Goal: Task Accomplishment & Management: Complete application form

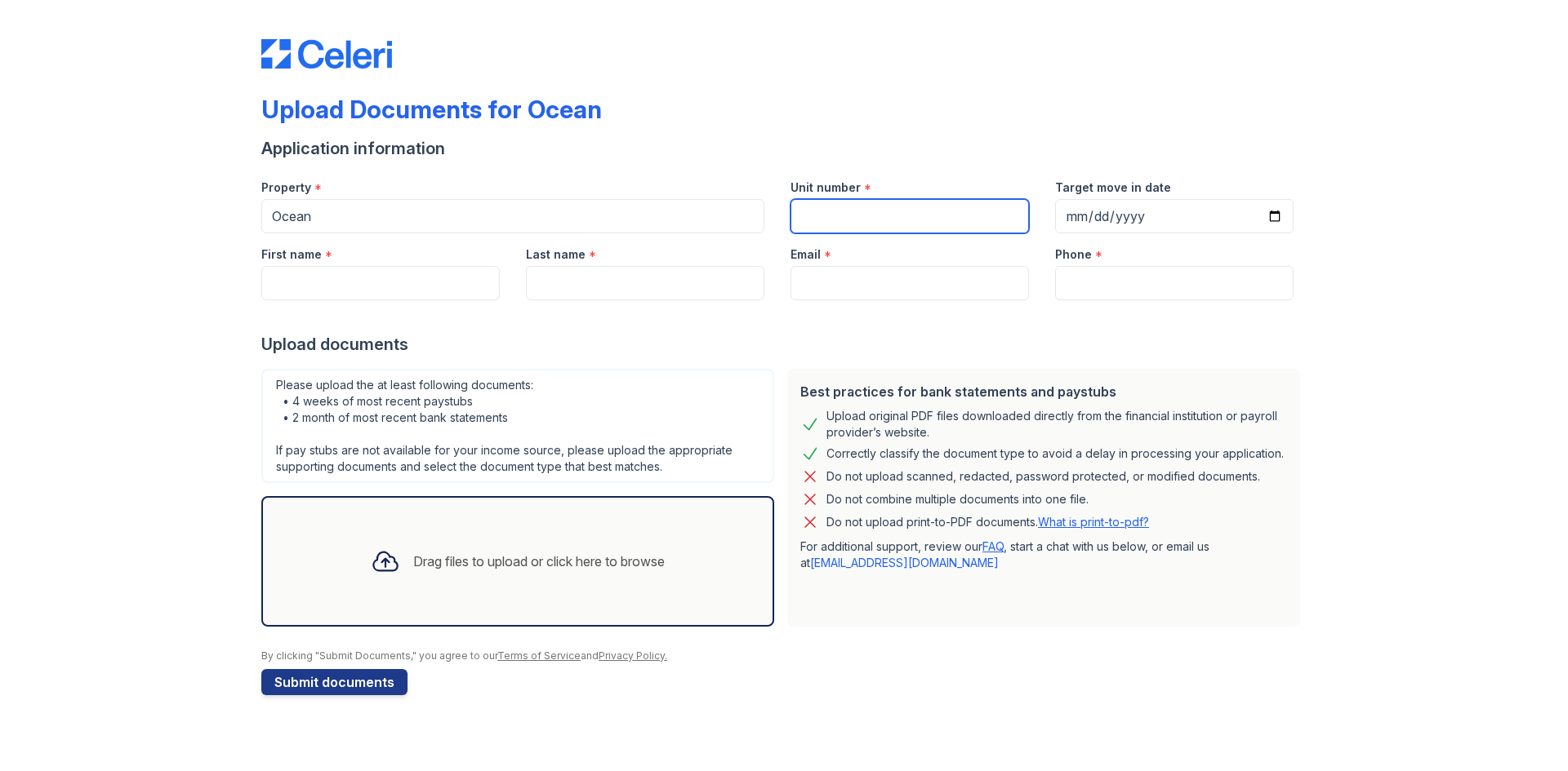
click at [850, 221] on input "Unit number" at bounding box center [910, 216] width 239 height 34
click at [853, 221] on input "Unit number" at bounding box center [910, 216] width 239 height 34
click at [812, 79] on div "Upload Documents for Ocean Application information Property * Ocean Unit number…" at bounding box center [784, 354] width 1045 height 696
click at [843, 178] on div "Unit number *" at bounding box center [910, 182] width 239 height 32
click at [834, 213] on input "Unit number" at bounding box center [910, 216] width 239 height 34
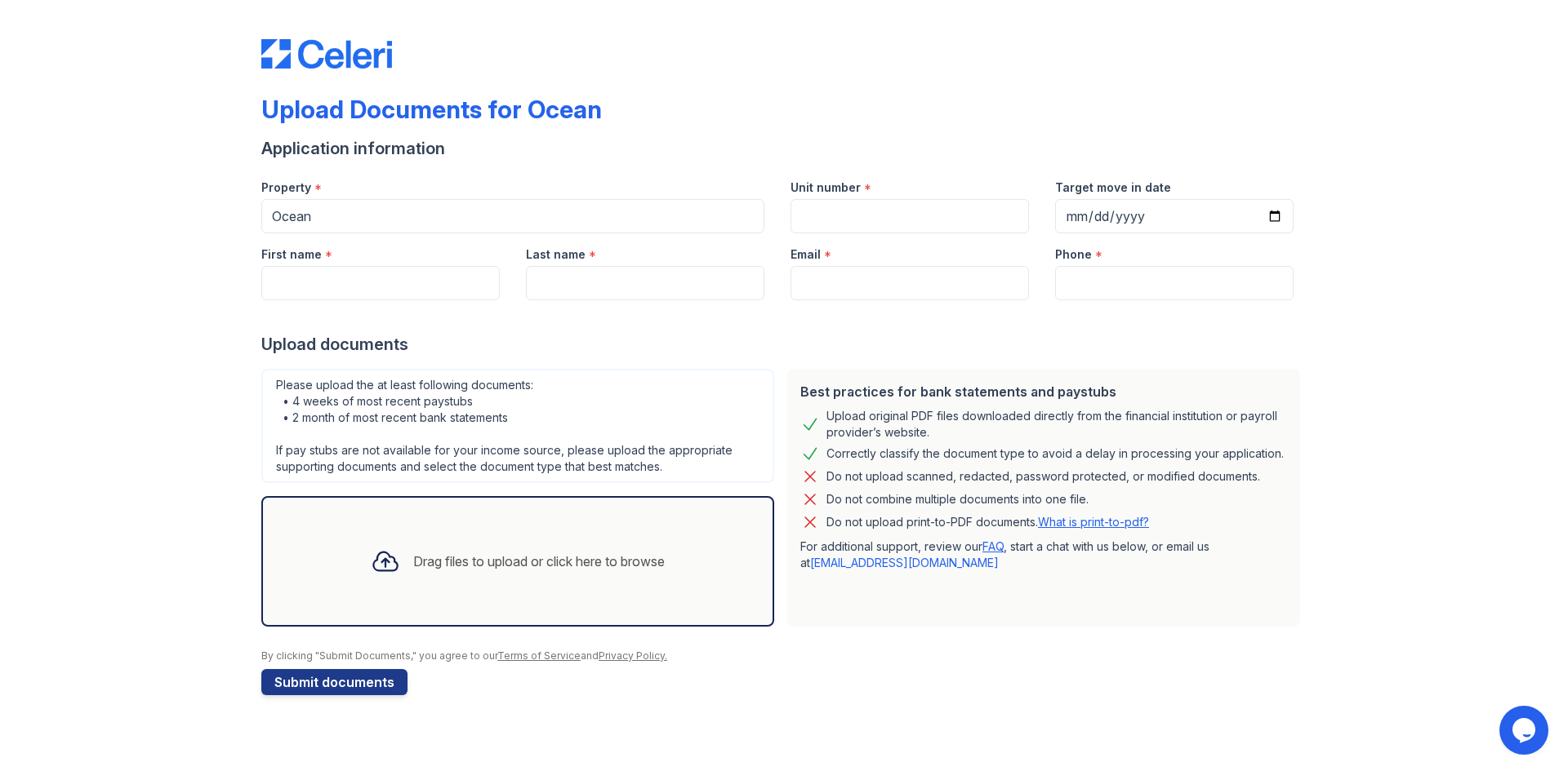
click at [931, 120] on div "Upload Documents for Ocean" at bounding box center [784, 116] width 1045 height 43
click at [373, 294] on input "First name" at bounding box center [381, 283] width 239 height 34
click at [838, 224] on input "Unit number" at bounding box center [910, 216] width 239 height 34
type input "3406"
click at [1116, 220] on input "Target move in date" at bounding box center [1174, 216] width 239 height 34
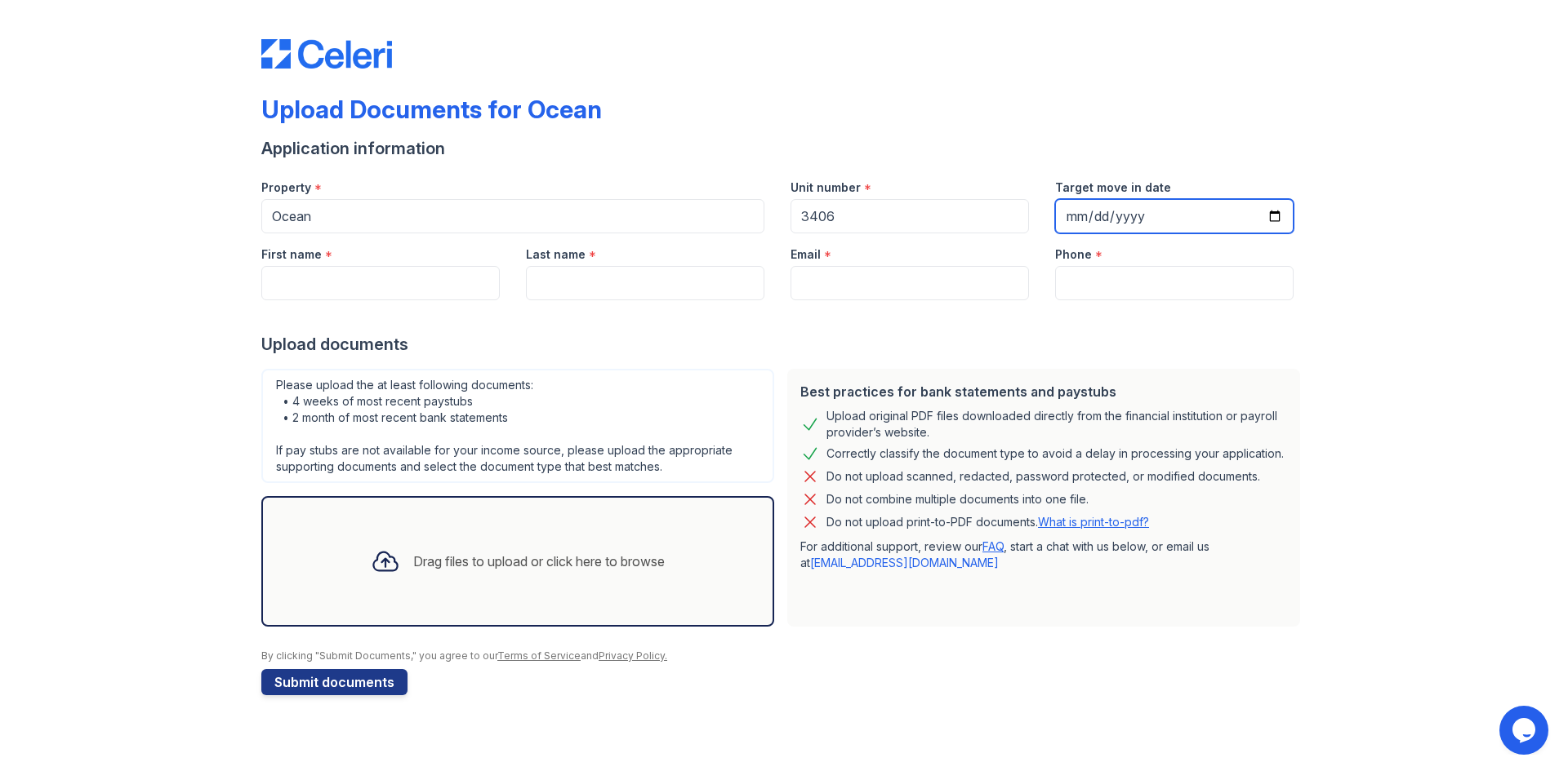
click at [1273, 214] on input "Target move in date" at bounding box center [1174, 216] width 239 height 34
type input "[DATE]"
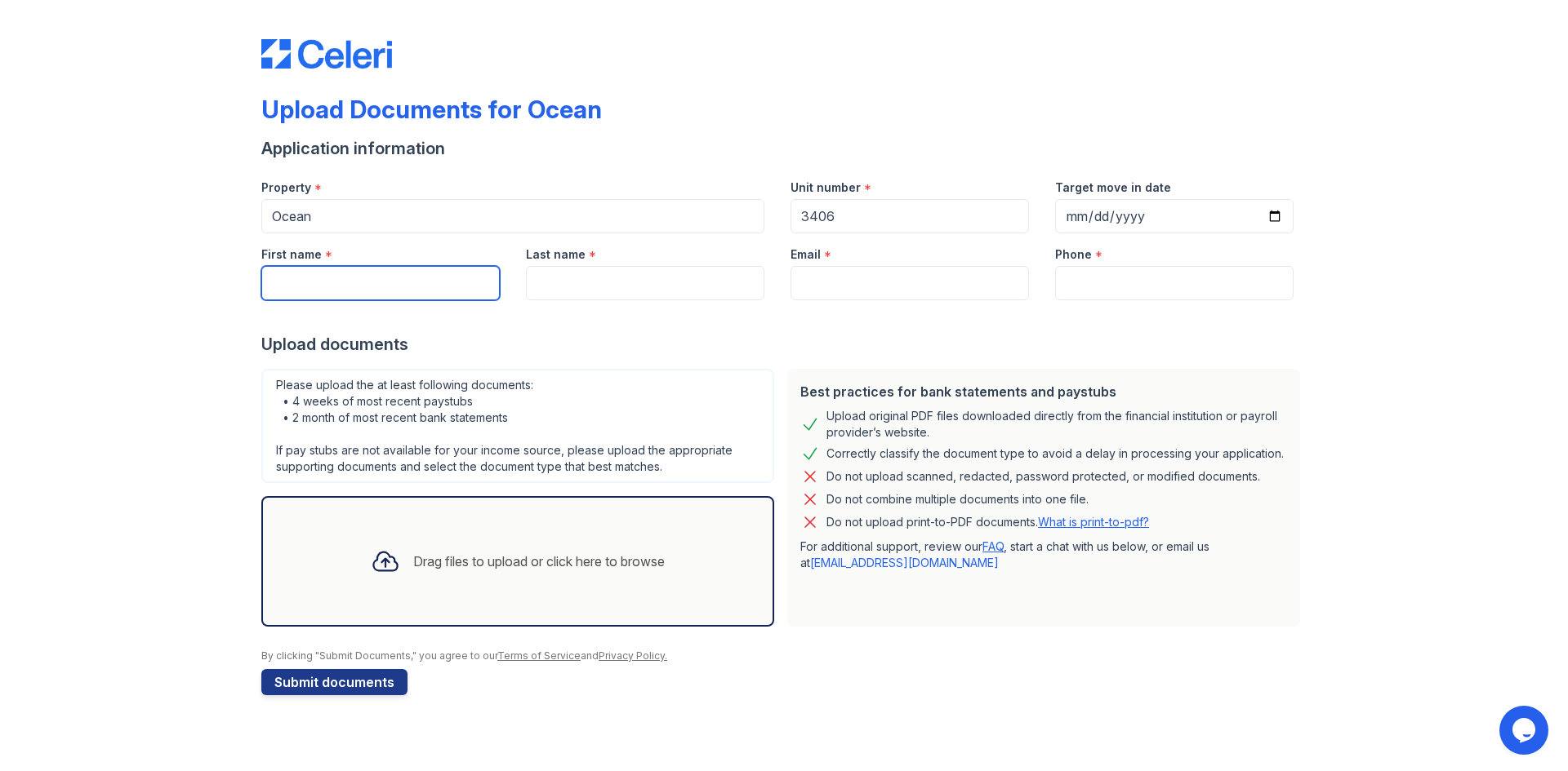
click at [433, 276] on input "First name" at bounding box center [381, 283] width 239 height 34
type input "[PERSON_NAME]"
click at [590, 299] on input "Last name" at bounding box center [645, 283] width 239 height 34
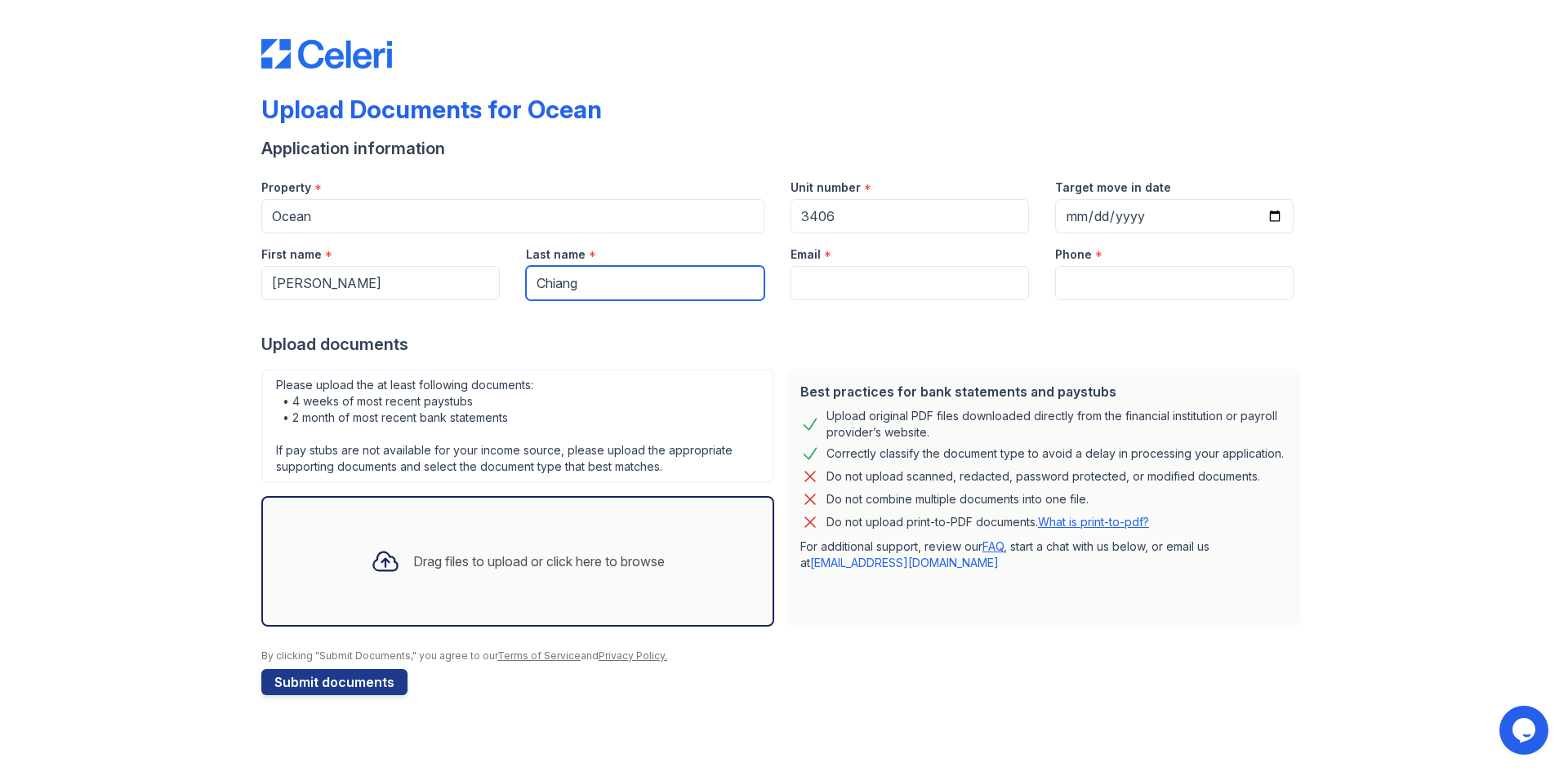
type input "Chiang"
click at [873, 292] on input "Email" at bounding box center [910, 283] width 239 height 34
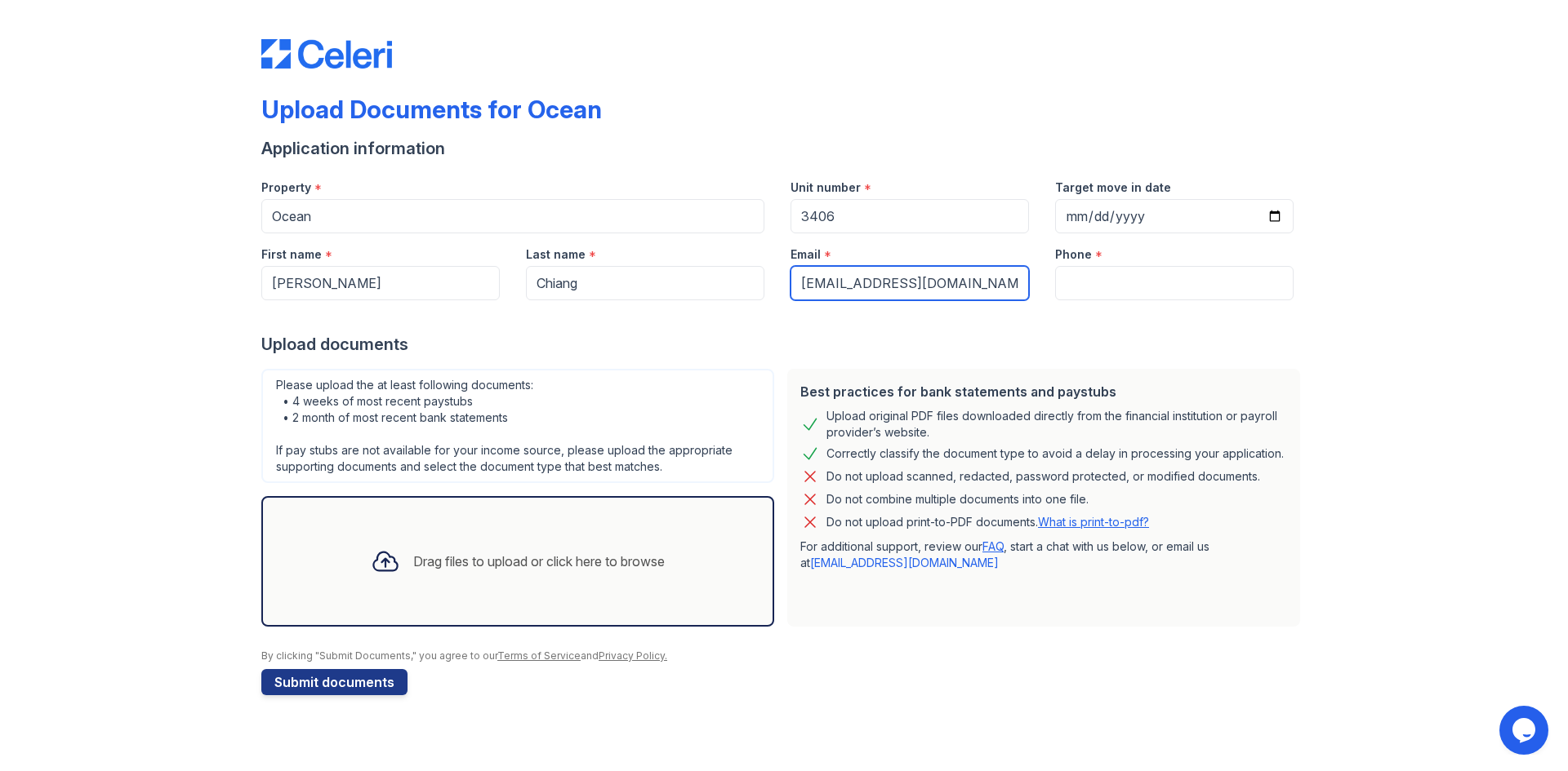
type input "[EMAIL_ADDRESS][DOMAIN_NAME]"
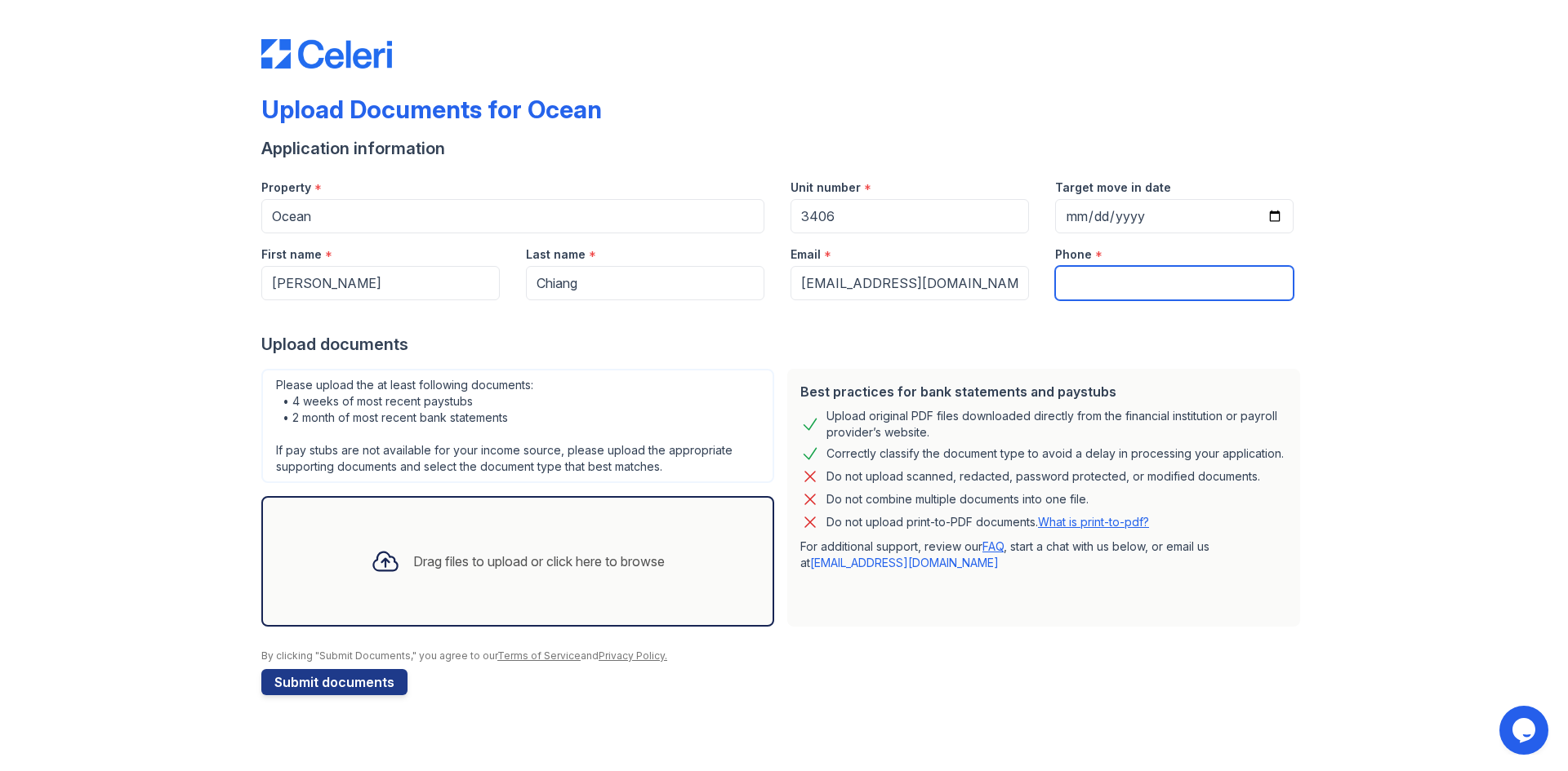
click at [1094, 287] on input "Phone" at bounding box center [1174, 283] width 239 height 34
type input "3238643384"
click at [485, 557] on div "Drag files to upload or click here to browse" at bounding box center [538, 561] width 252 height 19
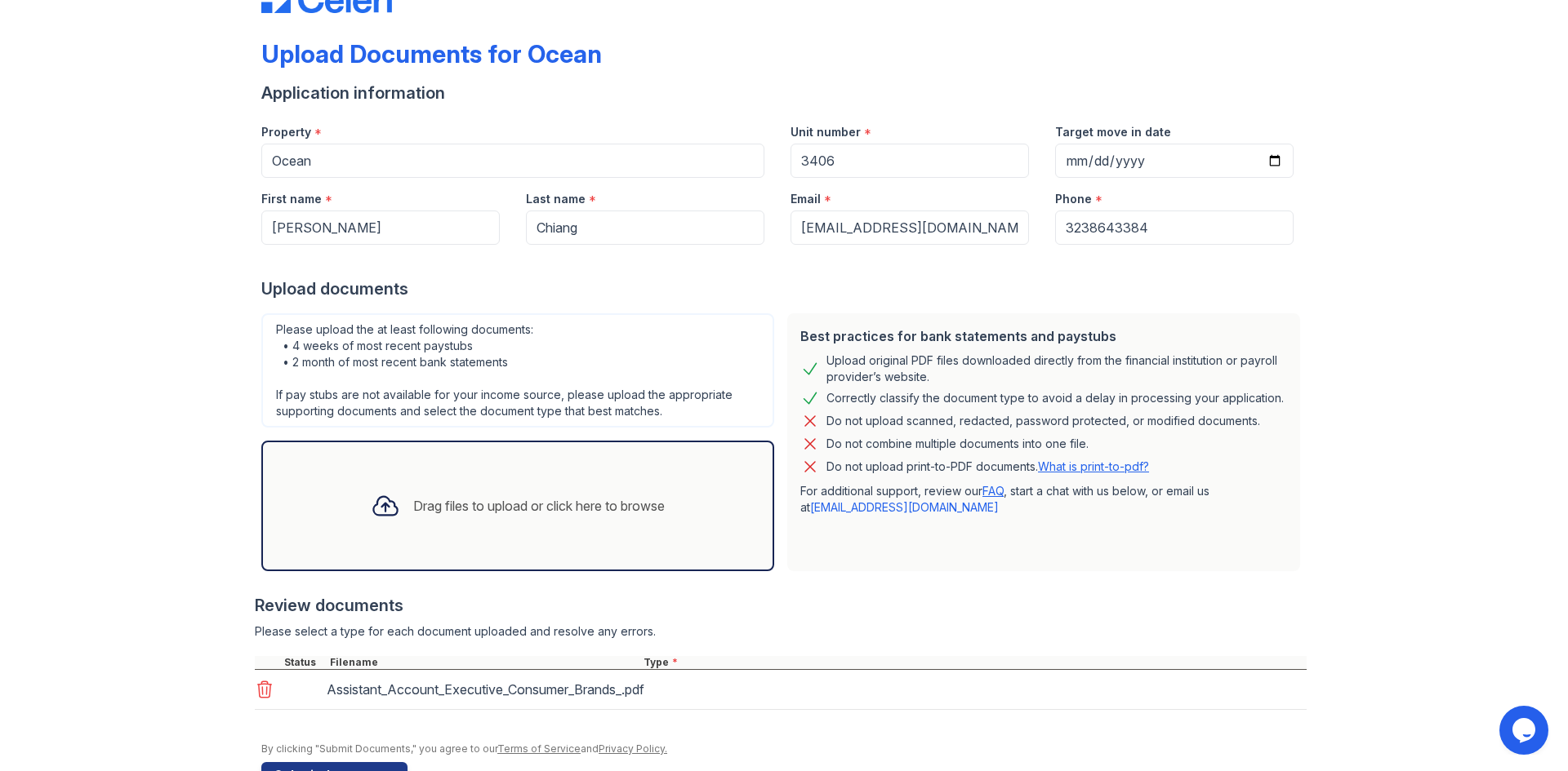
scroll to position [105, 0]
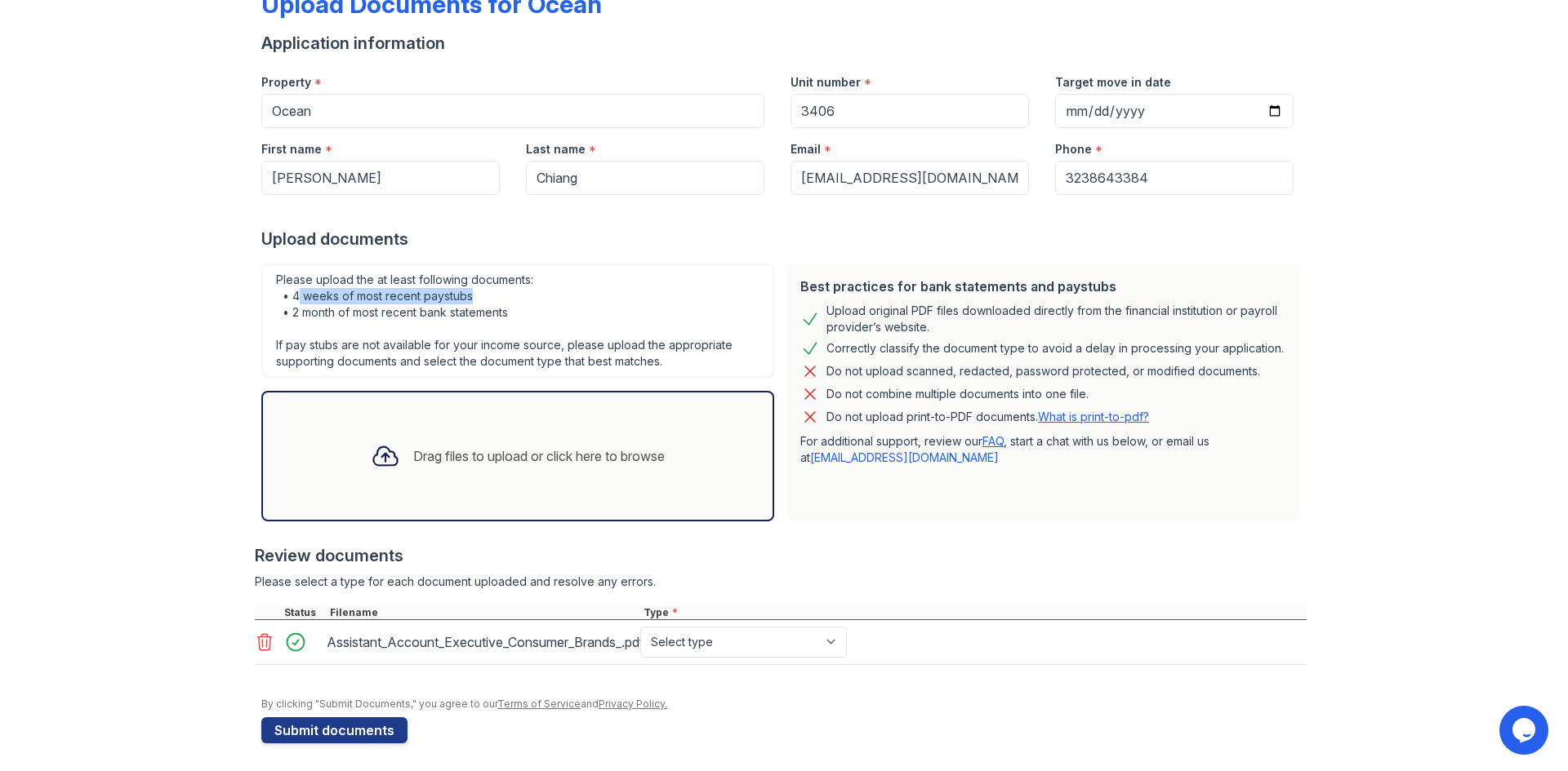
drag, startPoint x: 292, startPoint y: 296, endPoint x: 486, endPoint y: 296, distance: 194.0
click at [486, 296] on div "Please upload the at least following documents: • 4 weeks of most recent paystu…" at bounding box center [518, 320] width 513 height 114
drag, startPoint x: 480, startPoint y: 302, endPoint x: 286, endPoint y: 313, distance: 194.3
click at [286, 313] on div "Please upload the at least following documents: • 4 weeks of most recent paystu…" at bounding box center [518, 320] width 513 height 114
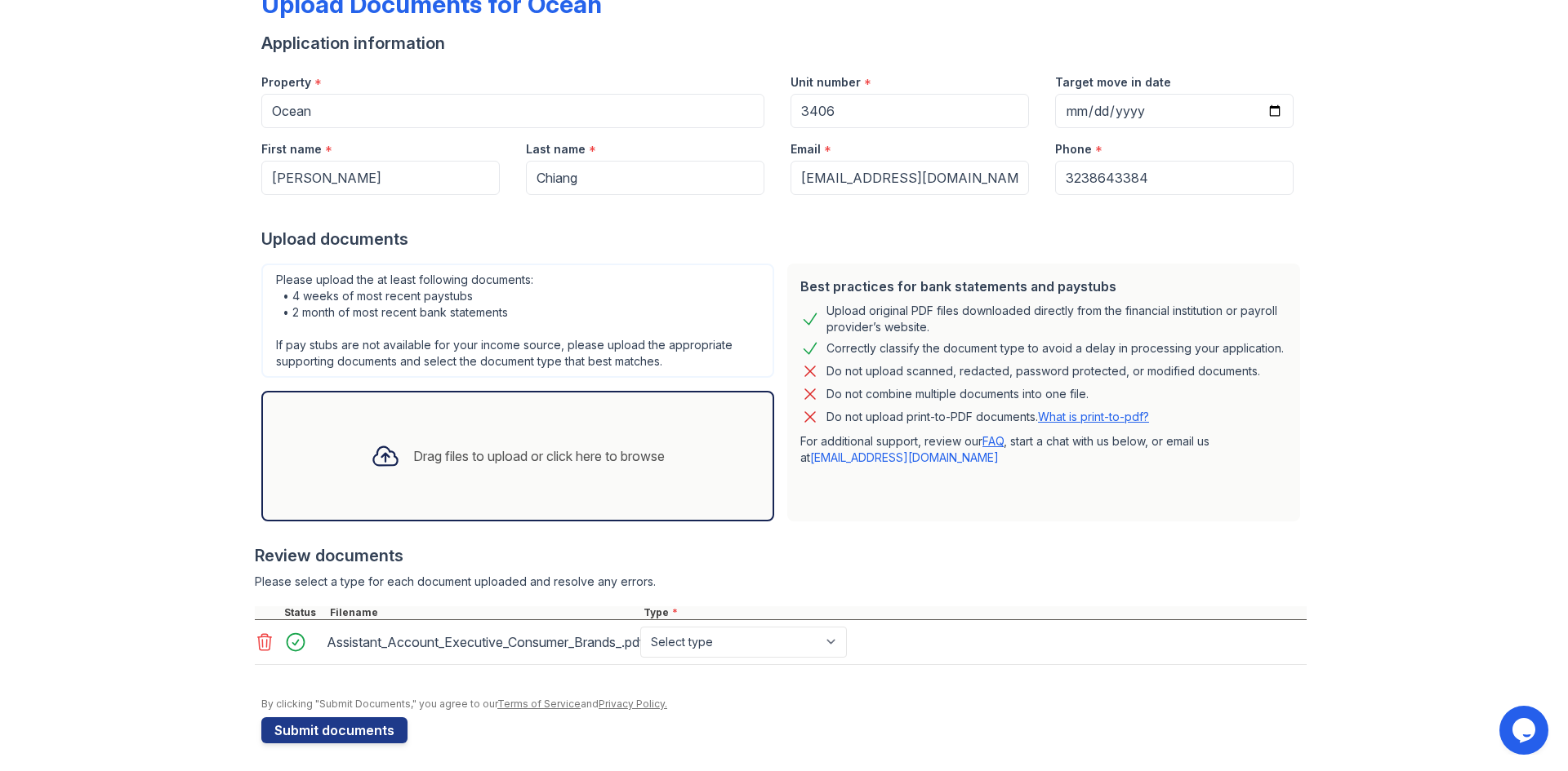
click at [311, 297] on div "Please upload the at least following documents: • 4 weeks of most recent paystu…" at bounding box center [518, 320] width 513 height 114
drag, startPoint x: 276, startPoint y: 297, endPoint x: 473, endPoint y: 294, distance: 197.0
click at [473, 294] on div "Please upload the at least following documents: • 4 weeks of most recent paystu…" at bounding box center [518, 320] width 513 height 114
click at [488, 296] on div "Please upload the at least following documents: • 4 weeks of most recent paystu…" at bounding box center [518, 320] width 513 height 114
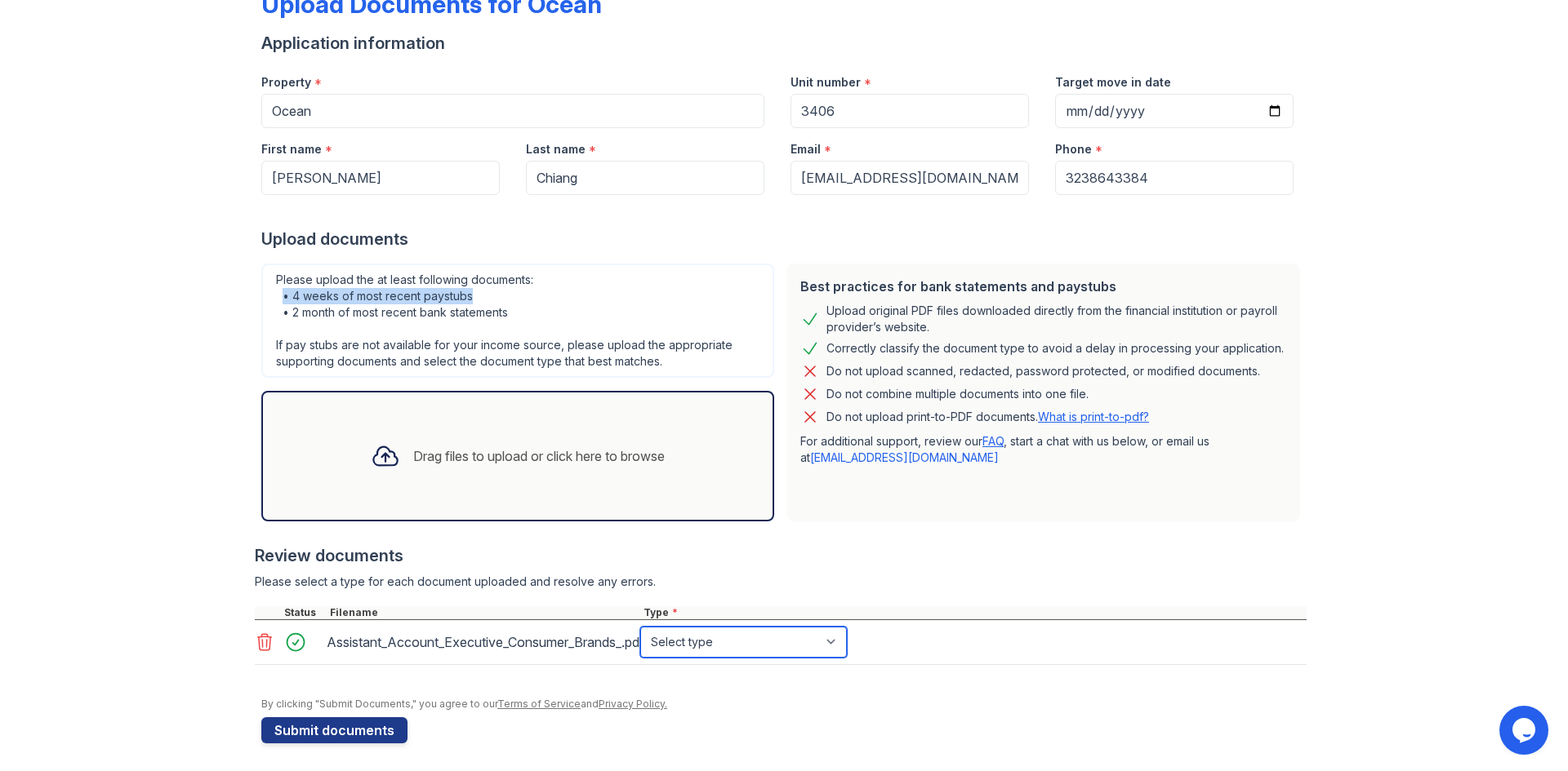
click at [745, 638] on select "Select type Paystub Bank Statement Offer Letter Tax Documents Benefit Award Let…" at bounding box center [744, 642] width 207 height 31
select select "offer_letter"
click at [641, 627] on select "Select type Paystub Bank Statement Offer Letter Tax Documents Benefit Award Let…" at bounding box center [744, 642] width 207 height 31
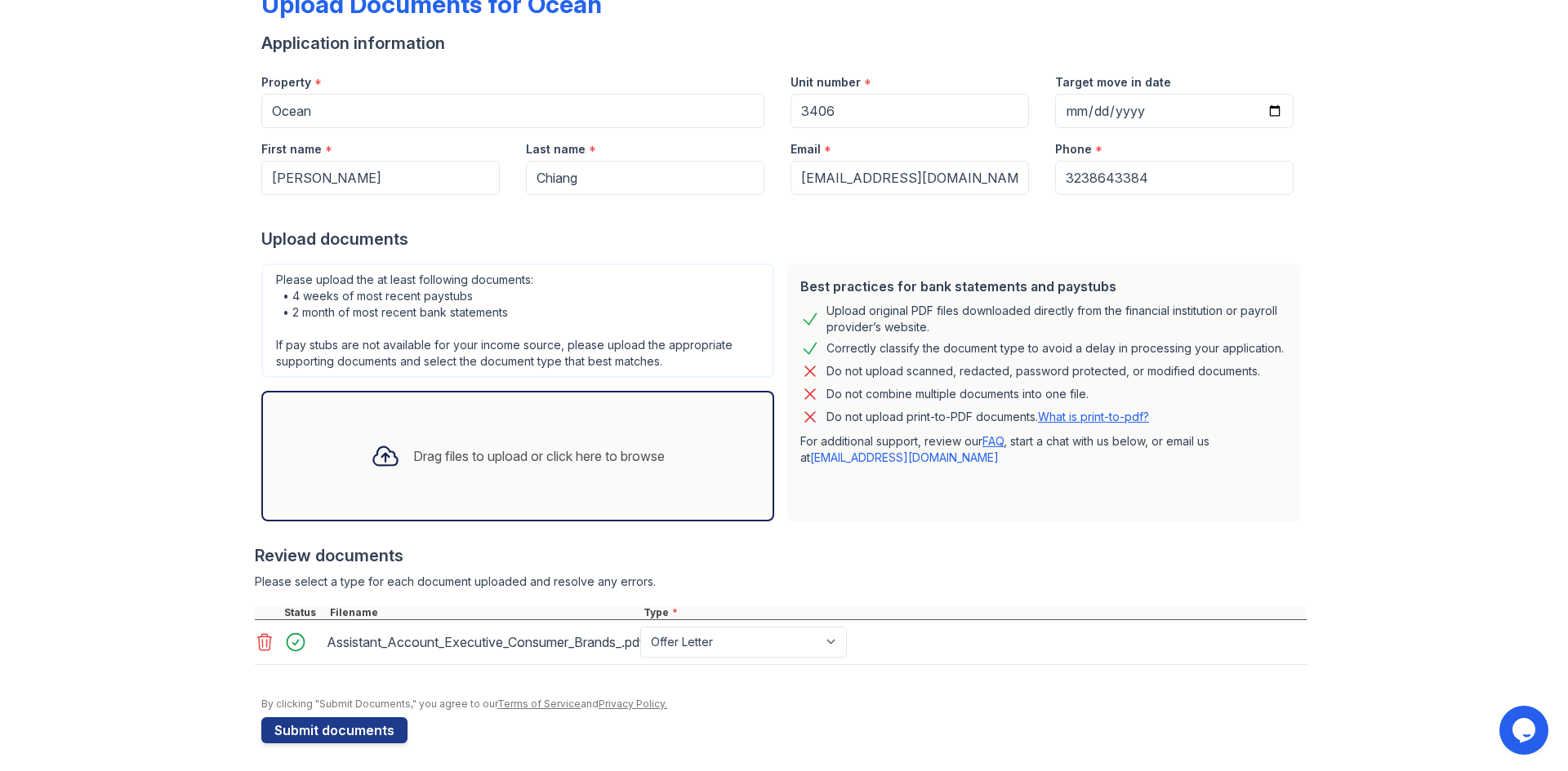
click at [1008, 540] on div at bounding box center [781, 536] width 1052 height 17
drag, startPoint x: 308, startPoint y: 309, endPoint x: 518, endPoint y: 310, distance: 210.0
click at [518, 310] on div "Please upload the at least following documents: • 4 weeks of most recent paystu…" at bounding box center [518, 320] width 513 height 114
click at [494, 315] on div "Please upload the at least following documents: • 4 weeks of most recent paystu…" at bounding box center [518, 320] width 513 height 114
drag, startPoint x: 525, startPoint y: 307, endPoint x: 330, endPoint y: 326, distance: 195.9
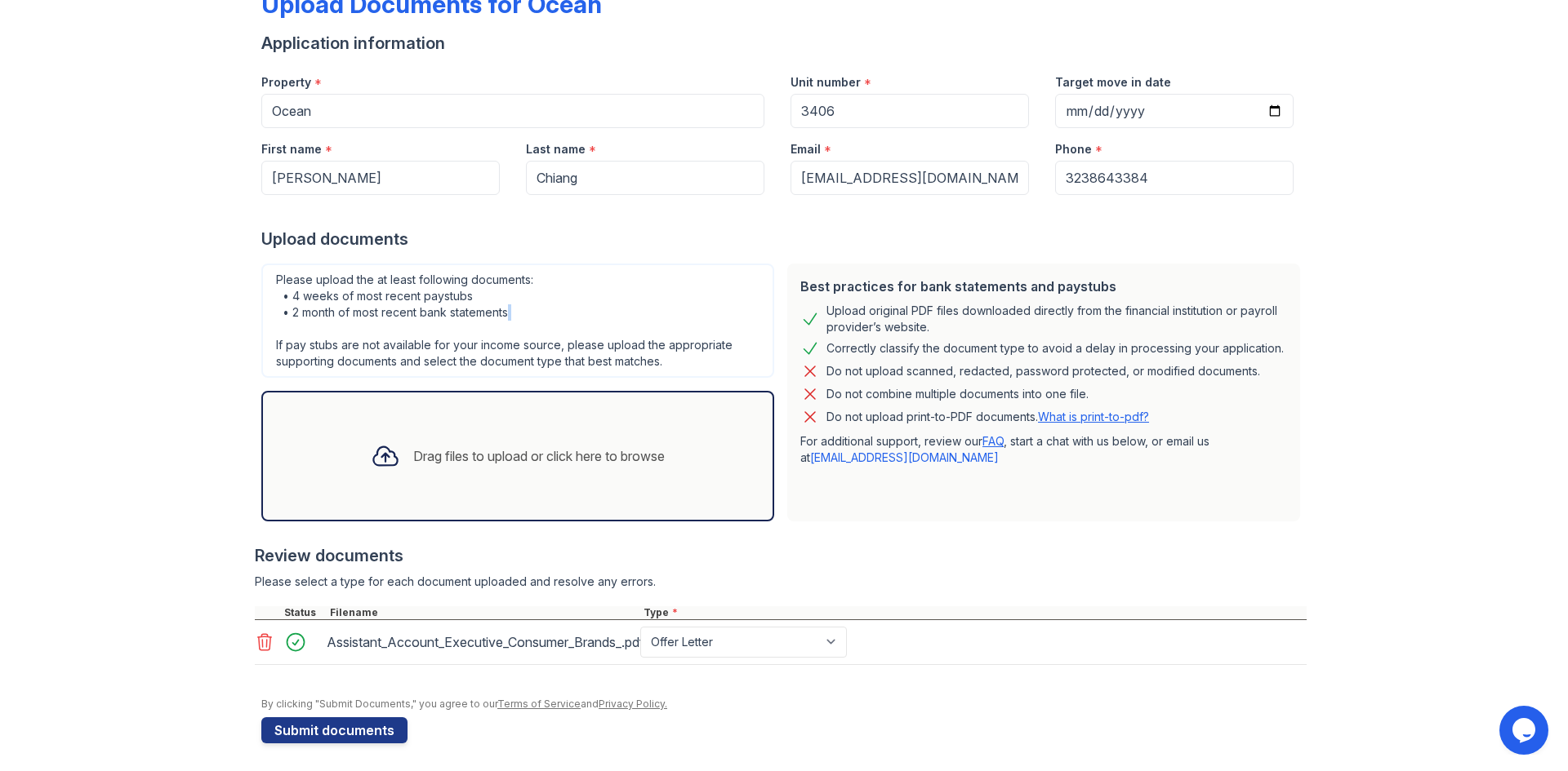
click at [330, 326] on div "Please upload the at least following documents: • 4 weeks of most recent paystu…" at bounding box center [518, 320] width 513 height 114
click at [496, 305] on div "Please upload the at least following documents: • 4 weeks of most recent paystu…" at bounding box center [518, 320] width 513 height 114
click at [572, 310] on div "Please upload the at least following documents: • 4 weeks of most recent paystu…" at bounding box center [518, 320] width 513 height 114
click at [561, 327] on div "Please upload the at least following documents: • 4 weeks of most recent paystu…" at bounding box center [518, 320] width 513 height 114
